Goal: Information Seeking & Learning: Learn about a topic

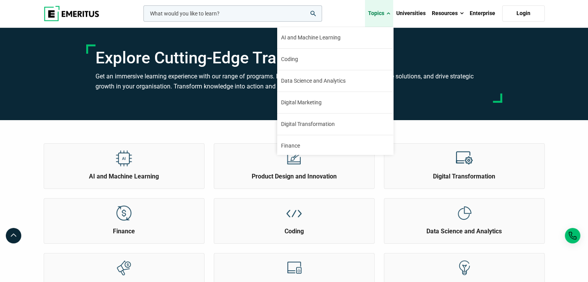
click at [379, 15] on link "Topics" at bounding box center [379, 13] width 28 height 27
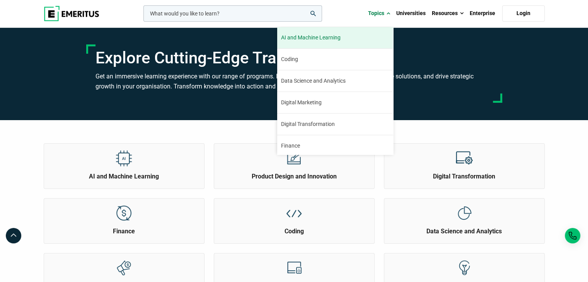
click at [333, 36] on span "AI and Machine Learning" at bounding box center [311, 38] width 60 height 8
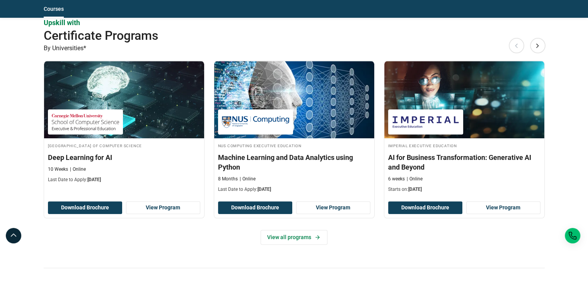
scroll to position [890, 0]
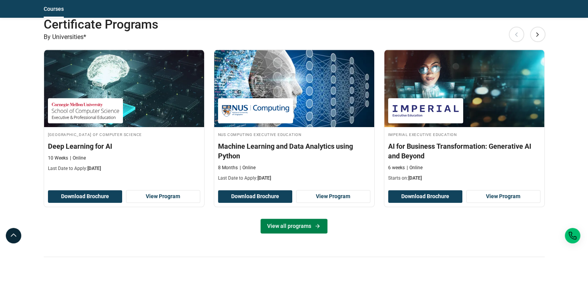
click at [306, 227] on link "View all programs" at bounding box center [294, 226] width 67 height 15
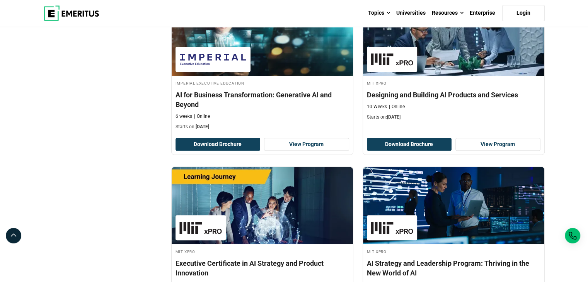
scroll to position [309, 0]
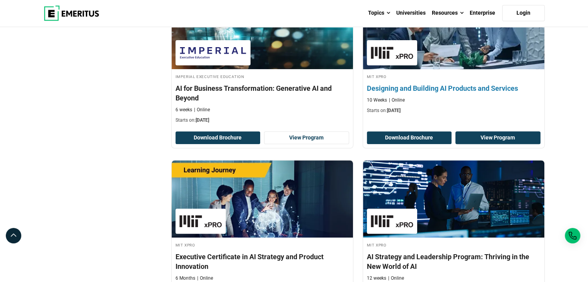
click at [493, 137] on link "View Program" at bounding box center [498, 137] width 85 height 13
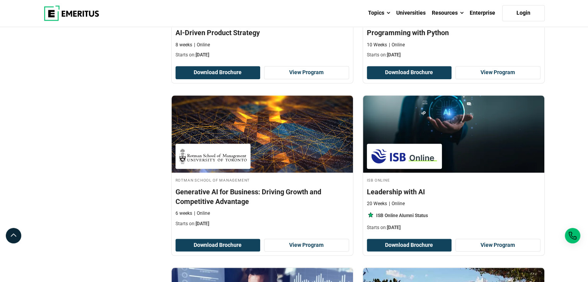
scroll to position [773, 0]
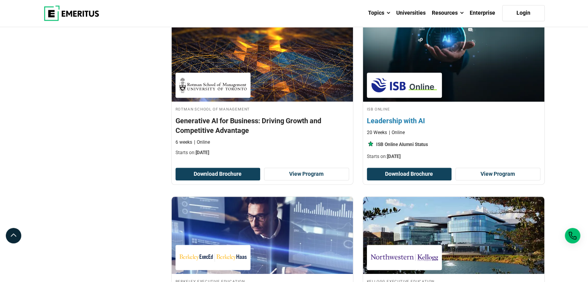
click at [415, 120] on h4 "Leadership with AI" at bounding box center [454, 121] width 174 height 10
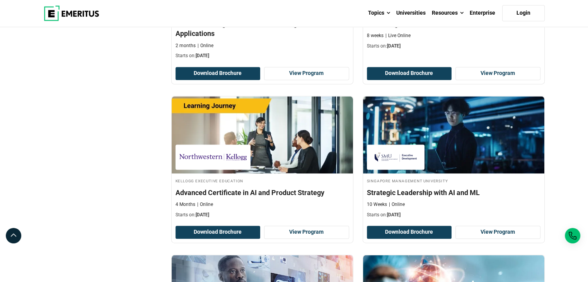
scroll to position [1044, 0]
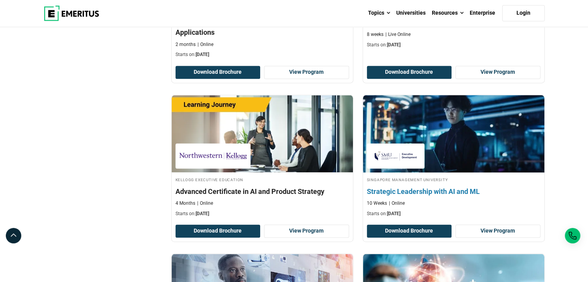
click at [422, 192] on h4 "Strategic Leadership with AI and ML" at bounding box center [454, 192] width 174 height 10
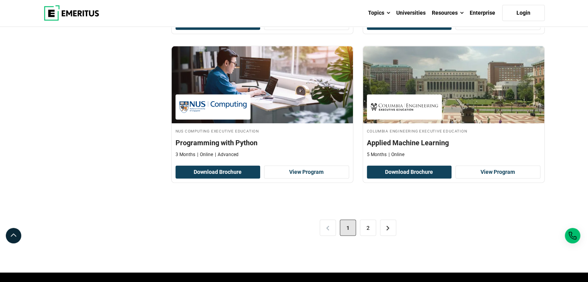
scroll to position [1586, 0]
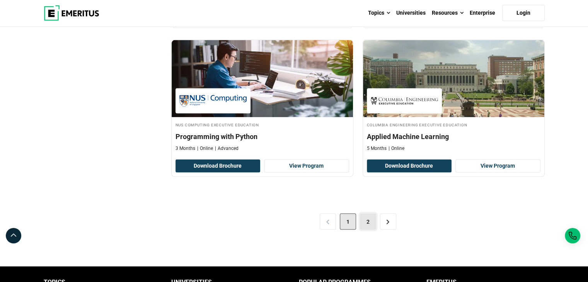
click at [372, 220] on link "2" at bounding box center [368, 222] width 16 height 16
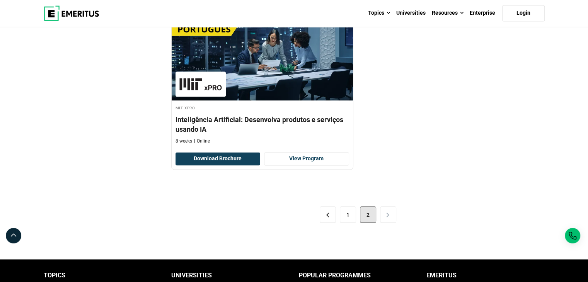
scroll to position [1276, 0]
